Goal: Task Accomplishment & Management: Manage account settings

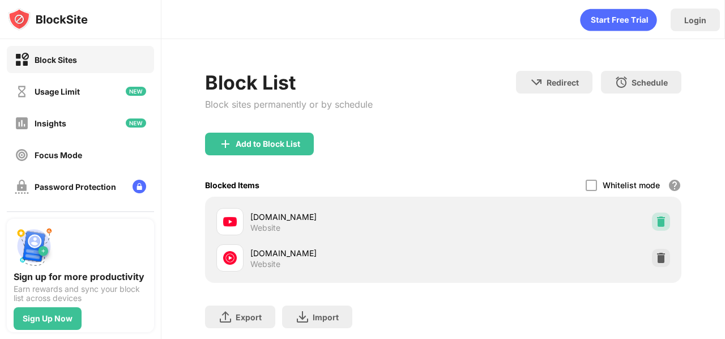
click at [652, 215] on div at bounding box center [661, 221] width 18 height 18
